Goal: Task Accomplishment & Management: Use online tool/utility

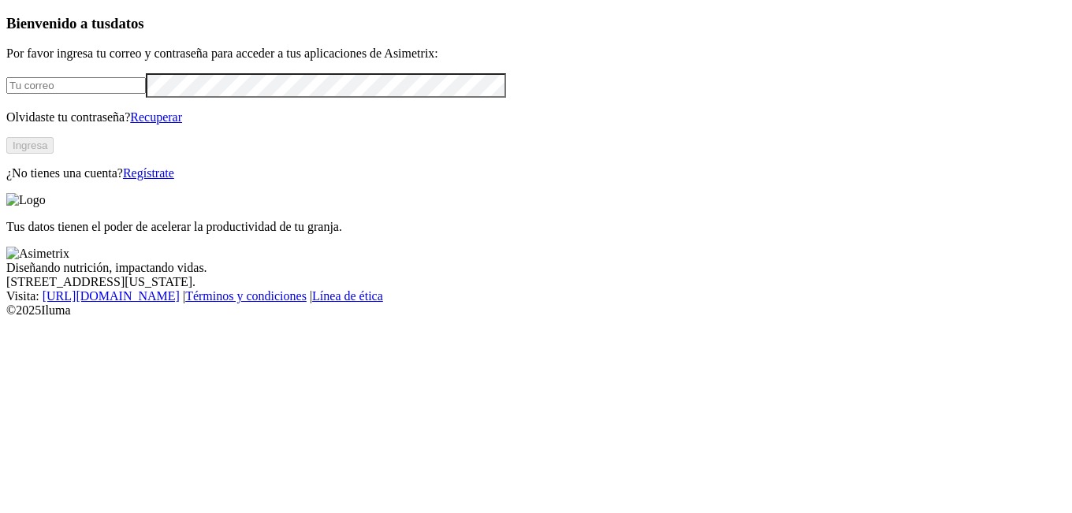
type input "[EMAIL_ADDRESS][DOMAIN_NAME]"
click at [54, 154] on button "Ingresa" at bounding box center [29, 145] width 47 height 17
